Goal: Use online tool/utility: Utilize a website feature to perform a specific function

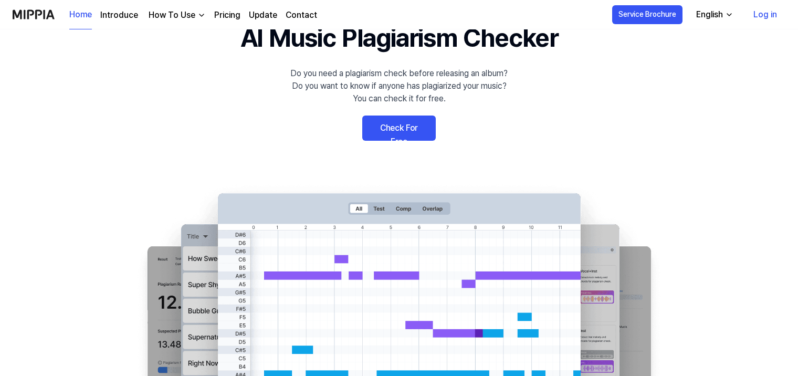
click at [411, 133] on link "Check For Free" at bounding box center [398, 127] width 73 height 25
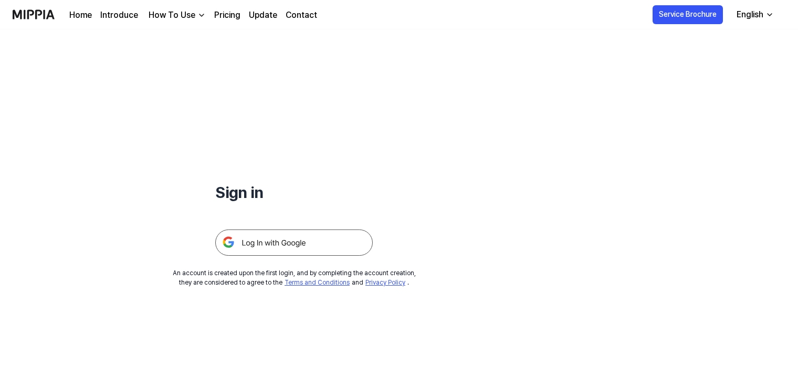
click at [256, 238] on img at bounding box center [293, 242] width 157 height 26
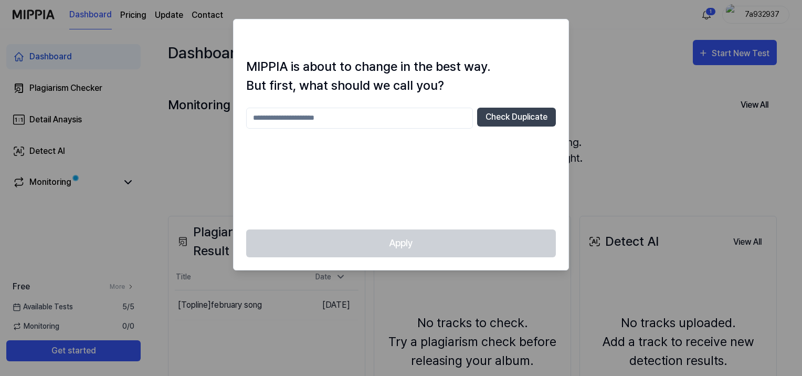
click at [390, 124] on input "text" at bounding box center [359, 118] width 227 height 21
type input "*********"
click at [521, 112] on button "Check Duplicate" at bounding box center [516, 117] width 79 height 19
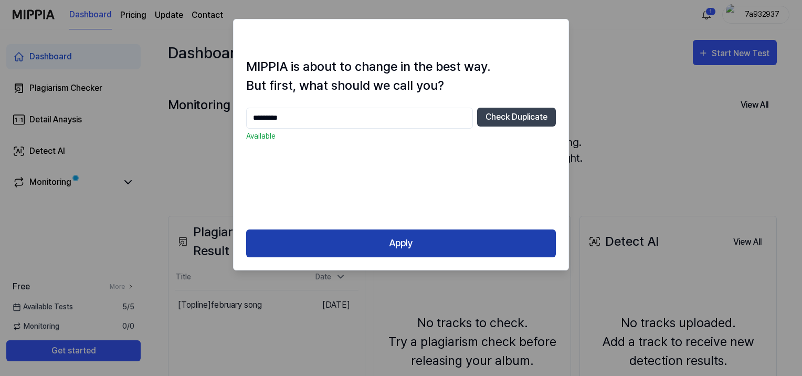
click at [376, 248] on button "Apply" at bounding box center [401, 243] width 310 height 28
click at [388, 238] on button "Apply" at bounding box center [401, 243] width 310 height 28
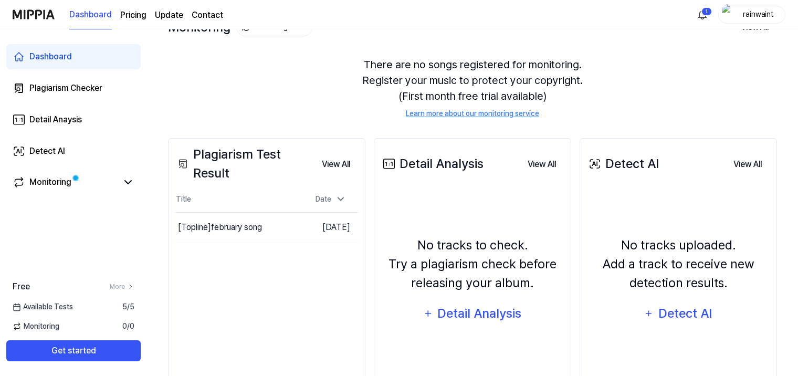
scroll to position [131, 0]
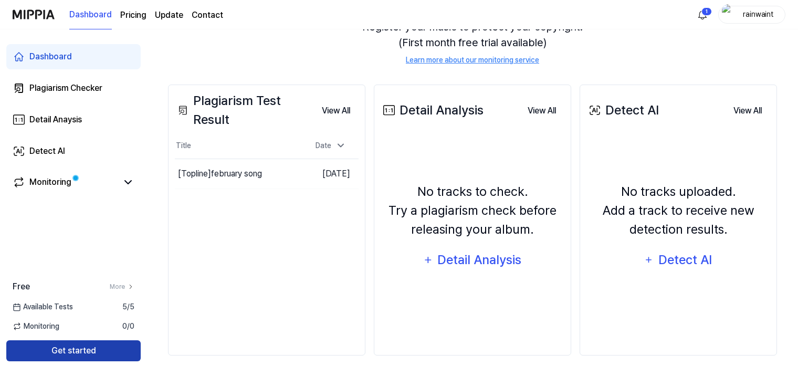
click at [76, 348] on button "Get started" at bounding box center [73, 350] width 134 height 21
click at [76, 346] on button "Get started" at bounding box center [73, 350] width 134 height 21
click at [73, 348] on button "Get started" at bounding box center [73, 350] width 134 height 21
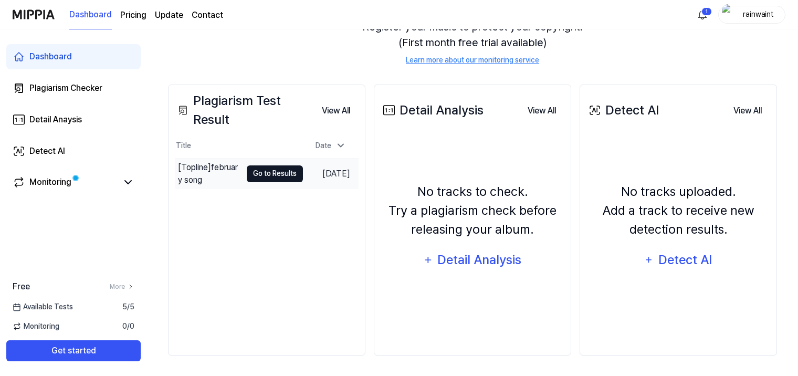
click at [264, 172] on button "Go to Results" at bounding box center [275, 173] width 56 height 17
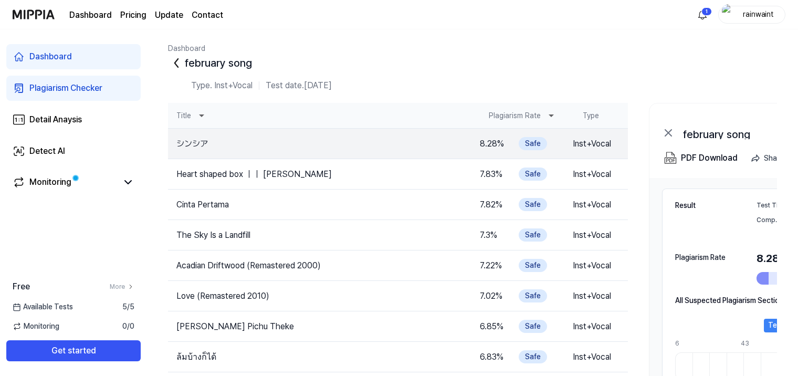
click at [549, 113] on icon at bounding box center [551, 115] width 13 height 13
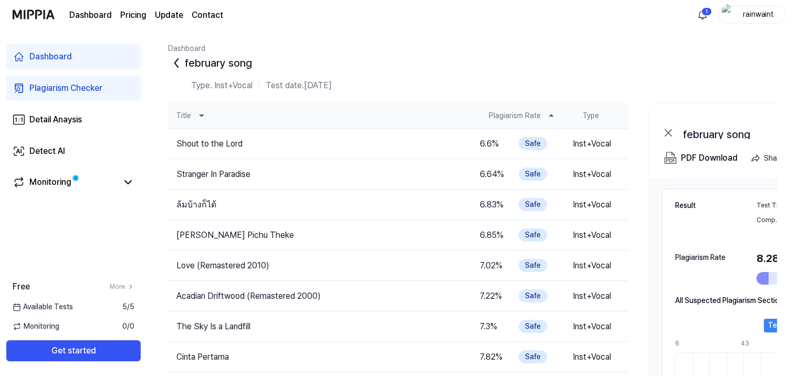
click at [549, 113] on icon at bounding box center [551, 115] width 13 height 13
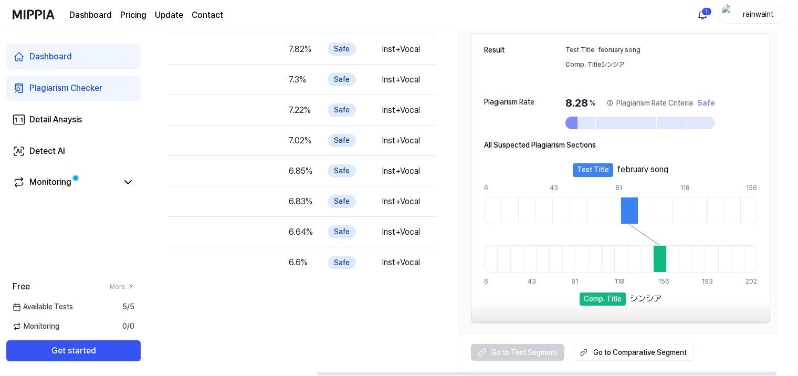
scroll to position [0, 197]
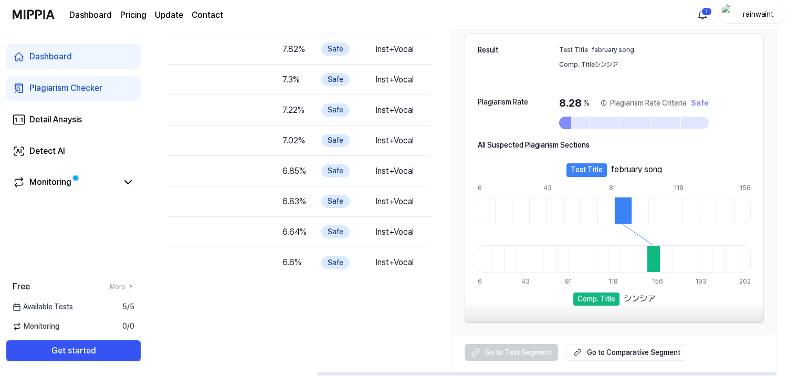
drag, startPoint x: 239, startPoint y: 379, endPoint x: 388, endPoint y: 375, distance: 148.6
click at [381, 375] on div at bounding box center [546, 374] width 459 height 4
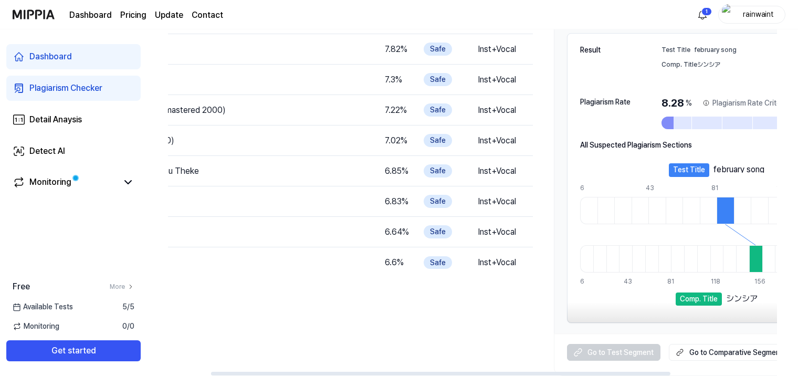
scroll to position [0, 0]
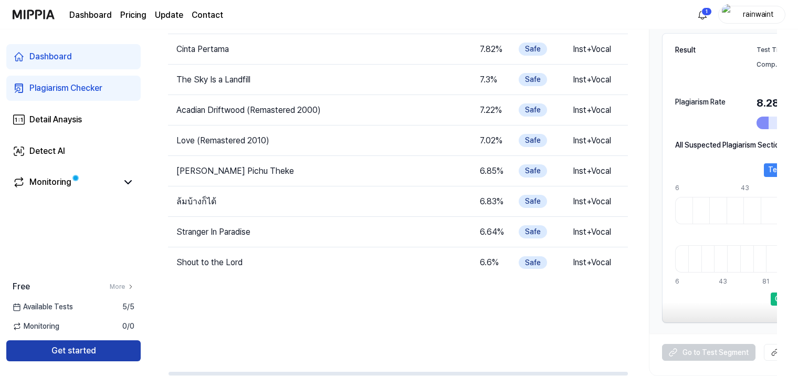
drag, startPoint x: 351, startPoint y: 373, endPoint x: 131, endPoint y: 343, distance: 221.8
click at [168, 372] on div at bounding box center [397, 374] width 459 height 4
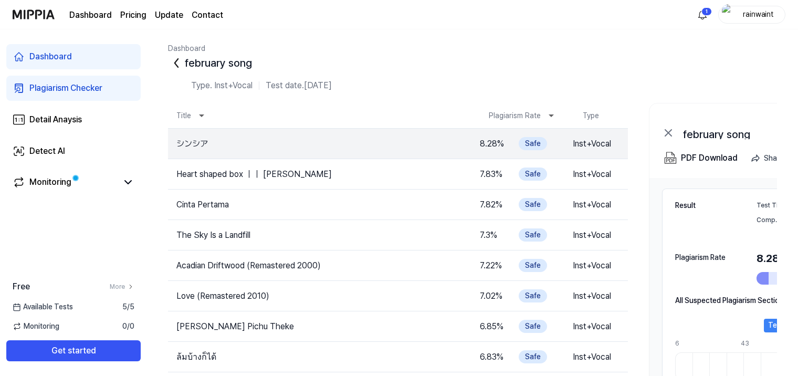
click at [176, 63] on icon at bounding box center [176, 63] width 17 height 17
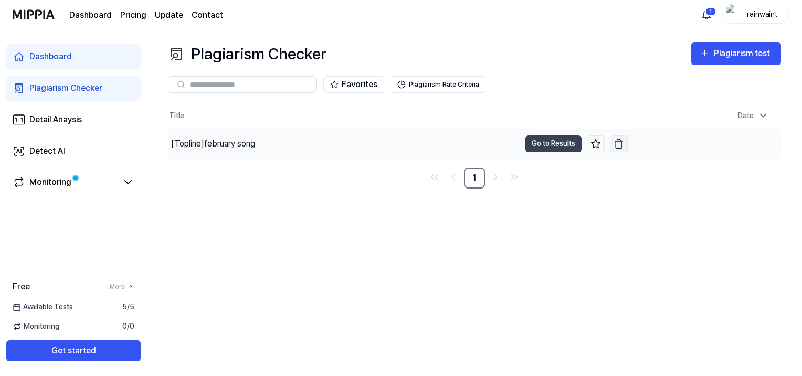
click at [621, 143] on img "button" at bounding box center [618, 144] width 10 height 10
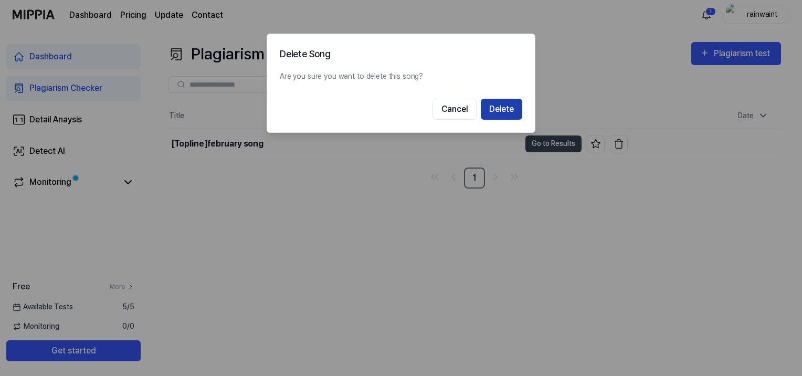
click at [490, 110] on button "Delete" at bounding box center [501, 109] width 41 height 21
